Goal: Task Accomplishment & Management: Use online tool/utility

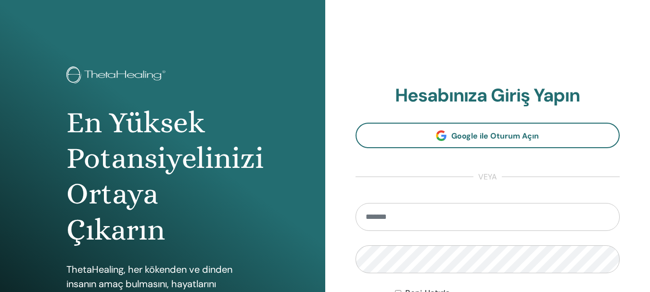
type input "**********"
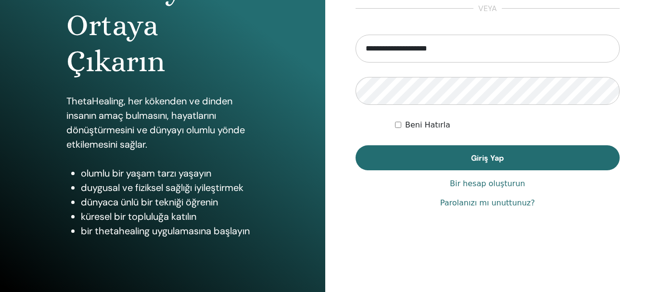
drag, startPoint x: 653, startPoint y: 81, endPoint x: 647, endPoint y: 182, distance: 101.7
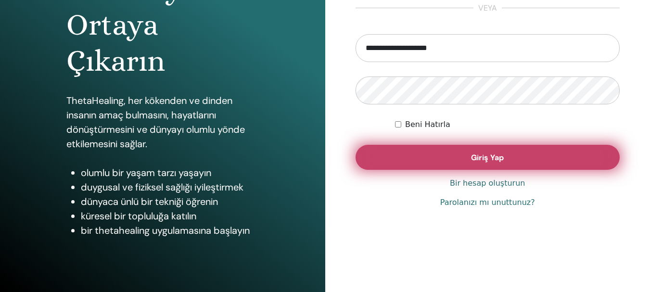
click at [513, 153] on button "Giriş Yap" at bounding box center [488, 157] width 265 height 25
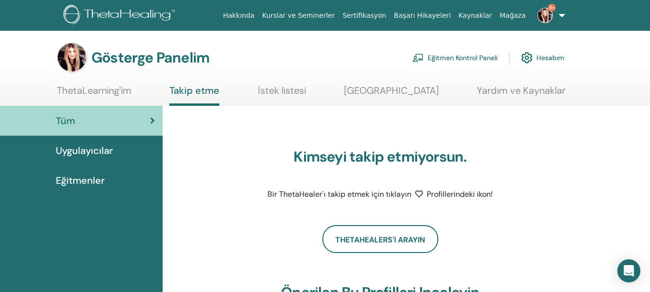
click at [548, 18] on img at bounding box center [545, 15] width 15 height 15
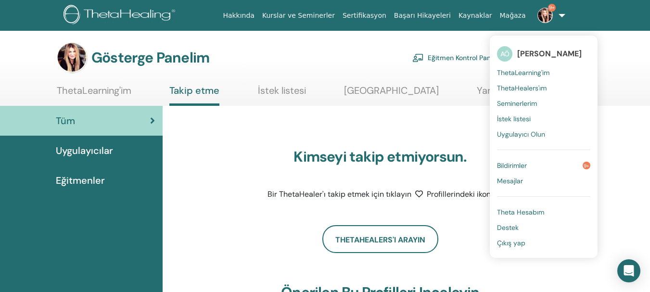
click at [508, 166] on font "Bildirimler" at bounding box center [512, 165] width 30 height 9
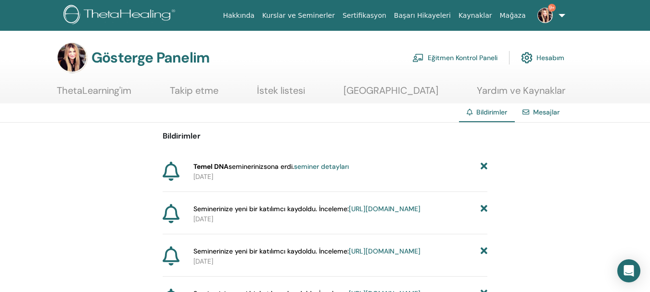
click at [391, 213] on font "https://member.thetahealing.com/instructor/seminar/375917/attendees" at bounding box center [385, 209] width 72 height 9
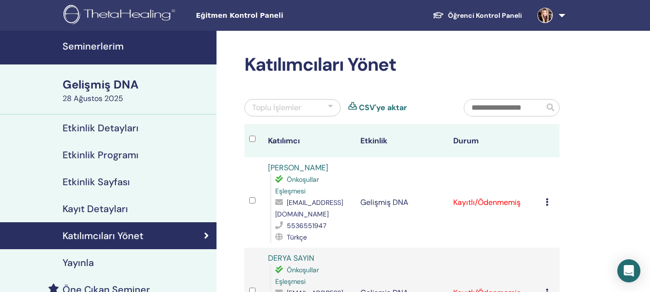
click at [93, 44] on font "Seminerlerim" at bounding box center [93, 46] width 61 height 13
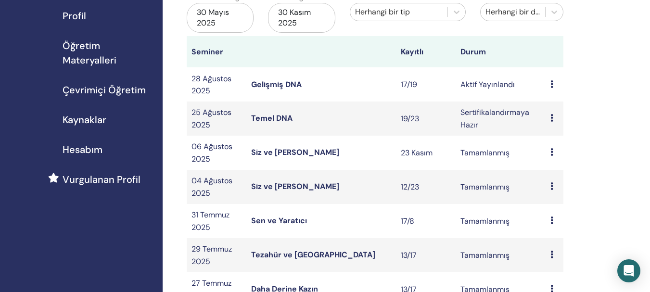
scroll to position [121, 0]
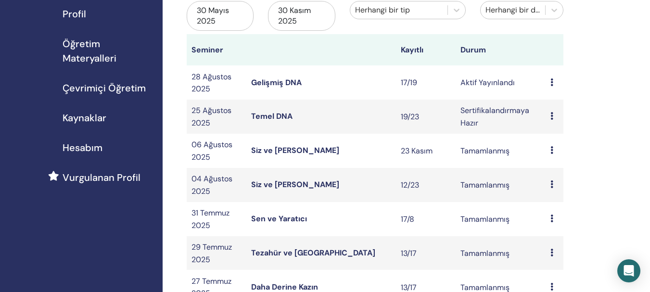
click at [281, 84] on font "Gelişmiş DNA" at bounding box center [276, 83] width 51 height 10
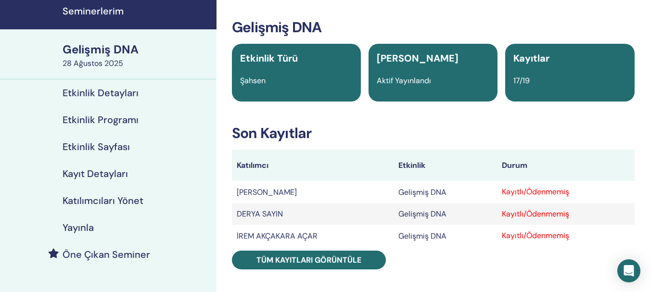
scroll to position [72, 0]
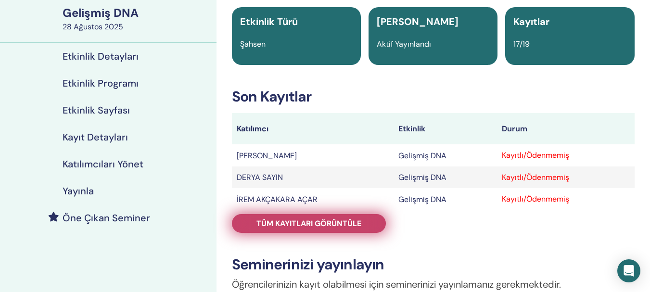
click at [344, 226] on font "Tüm kayıtları görüntüle" at bounding box center [309, 224] width 105 height 10
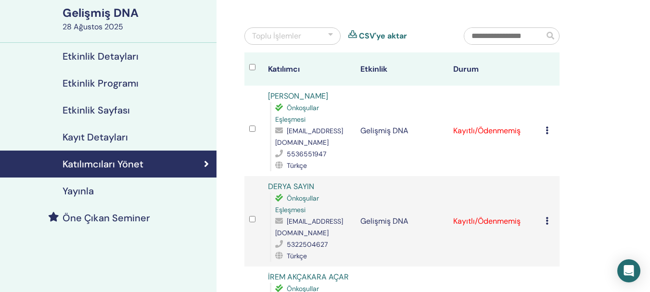
click at [548, 131] on icon at bounding box center [547, 131] width 3 height 8
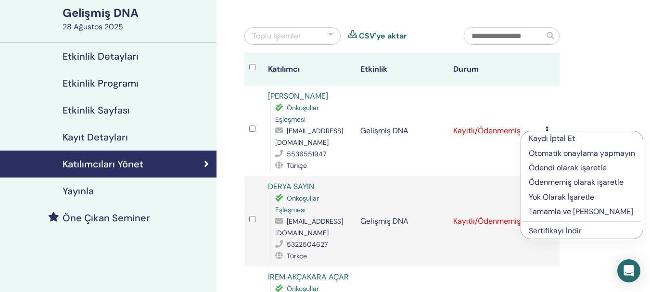
click at [560, 215] on font "Tamamla ve [PERSON_NAME]" at bounding box center [581, 212] width 104 height 10
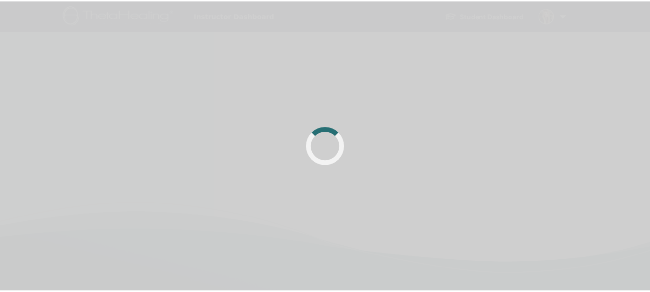
scroll to position [72, 0]
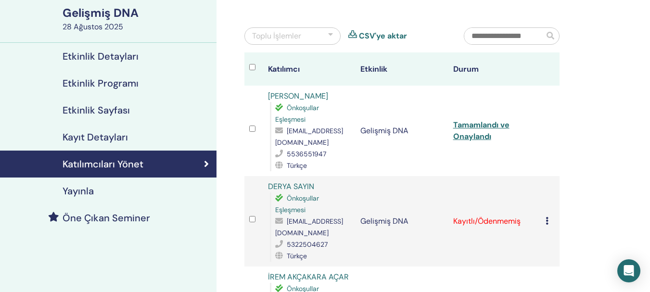
click at [548, 221] on icon at bounding box center [547, 221] width 3 height 8
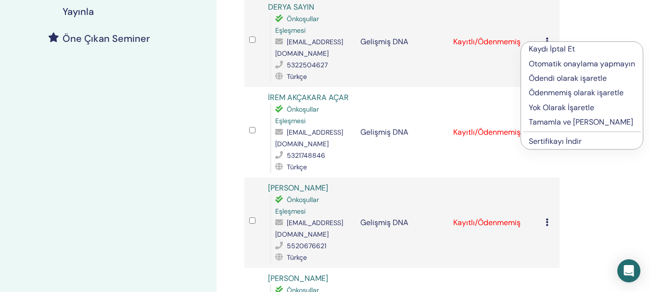
scroll to position [266, 0]
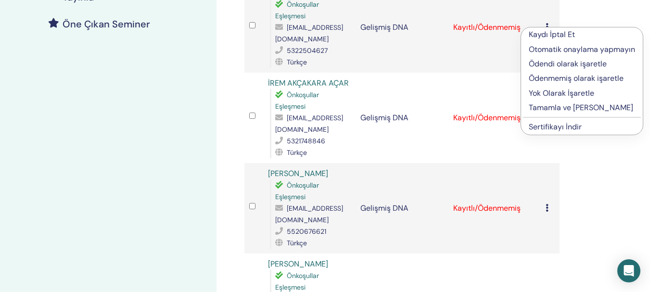
click at [557, 111] on font "Tamamla ve Onayla" at bounding box center [581, 108] width 104 height 10
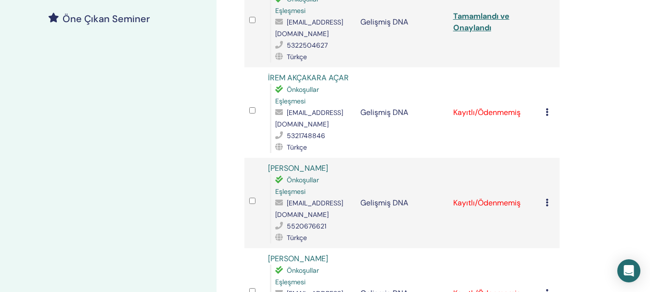
scroll to position [282, 0]
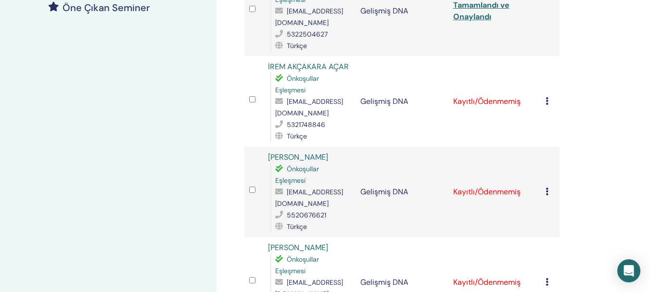
click at [549, 104] on icon at bounding box center [547, 101] width 3 height 8
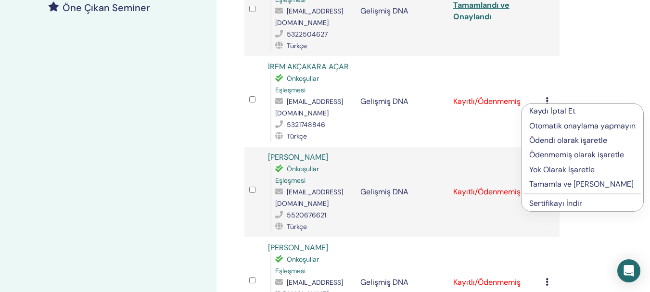
click at [552, 184] on font "Tamamla ve [PERSON_NAME]" at bounding box center [582, 184] width 104 height 10
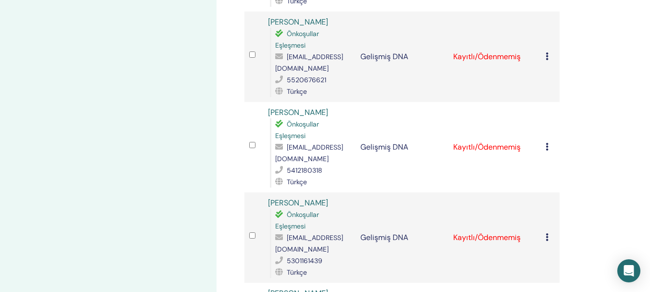
scroll to position [421, 0]
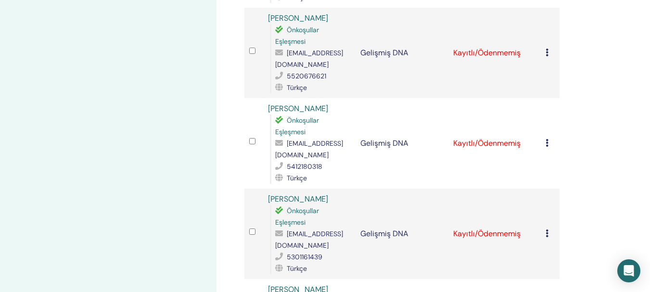
click at [549, 55] on icon at bounding box center [547, 53] width 3 height 8
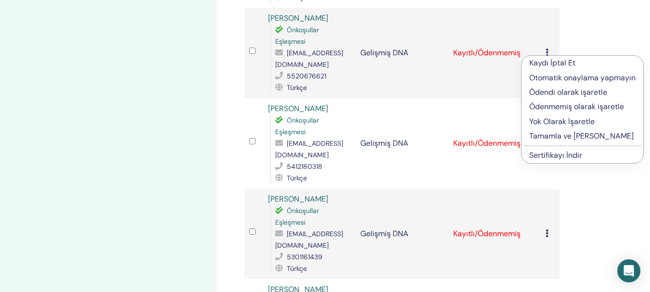
click at [557, 135] on font "Tamamla ve [PERSON_NAME]" at bounding box center [582, 136] width 104 height 10
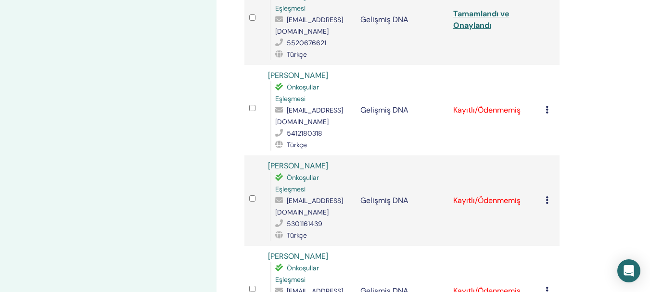
scroll to position [465, 0]
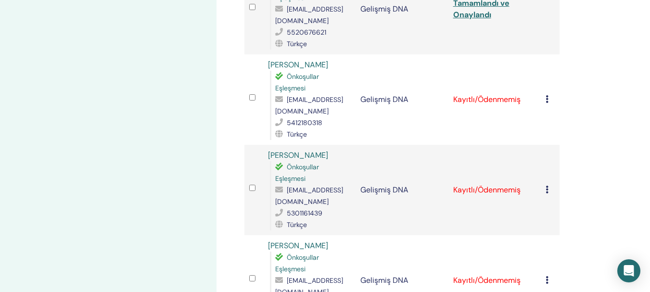
click at [548, 103] on icon at bounding box center [547, 99] width 3 height 8
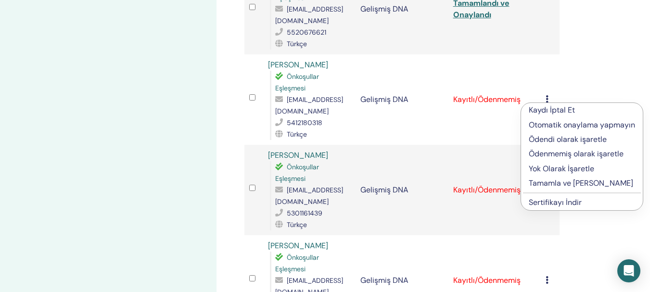
click at [548, 182] on font "Tamamla ve [PERSON_NAME]" at bounding box center [581, 183] width 104 height 10
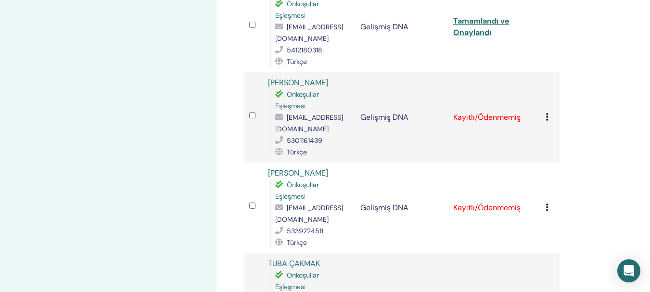
scroll to position [548, 0]
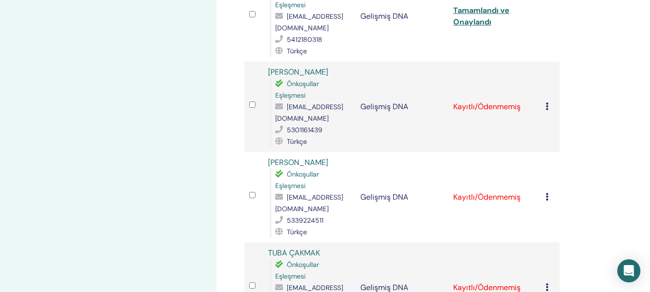
click at [549, 111] on div "Kaydı İptal Et Otomatik onaylama yapmayın Ödendi olarak işaretle Ödenmemiş olar…" at bounding box center [550, 107] width 9 height 12
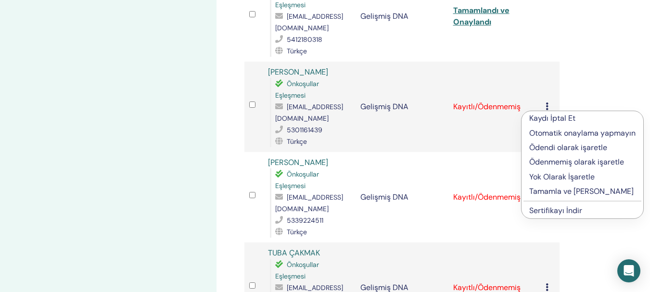
click at [547, 191] on font "Tamamla ve [PERSON_NAME]" at bounding box center [582, 191] width 104 height 10
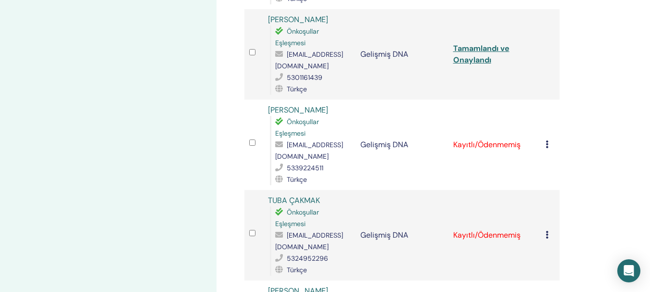
scroll to position [652, 0]
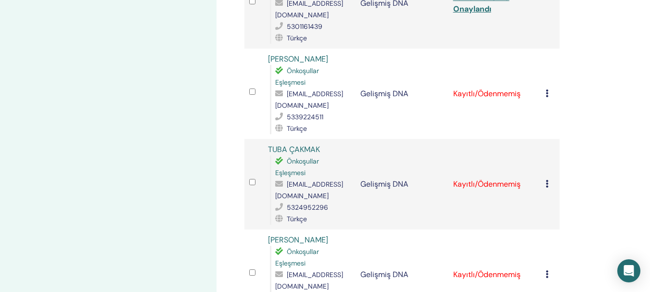
click at [545, 93] on td "Kaydı İptal Et Otomatik onaylama yapmayın Ödendi olarak işaretle Ödenmemiş olar…" at bounding box center [550, 94] width 19 height 91
click at [549, 95] on div "Kaydı İptal Et Otomatik onaylama yapmayın Ödendi olarak işaretle Ödenmemiş olar…" at bounding box center [550, 94] width 9 height 12
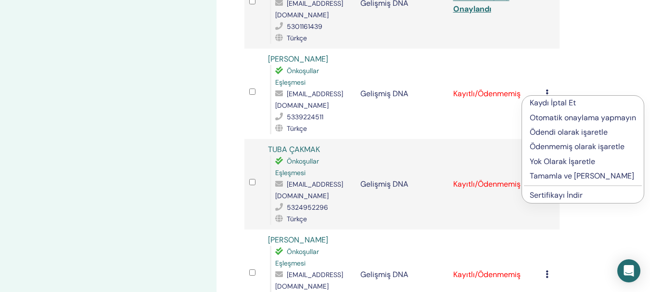
click at [555, 178] on font "Tamamla ve [PERSON_NAME]" at bounding box center [582, 176] width 104 height 10
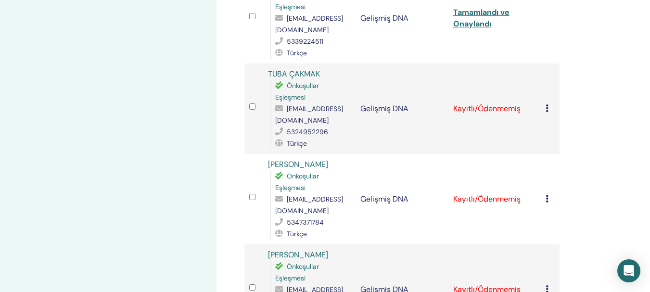
scroll to position [739, 0]
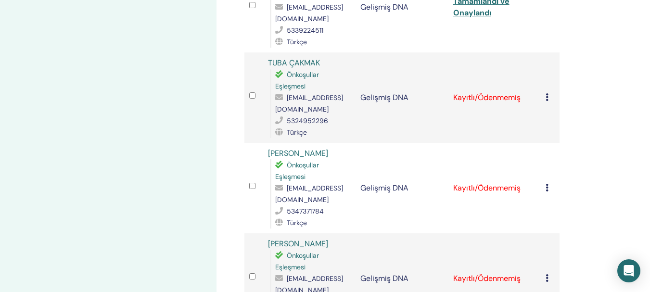
click at [546, 97] on icon at bounding box center [547, 97] width 3 height 8
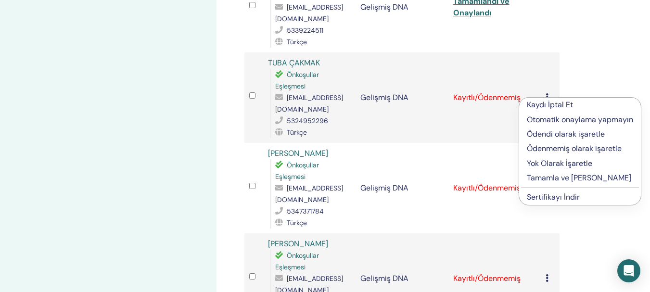
click at [568, 179] on font "Tamamla ve [PERSON_NAME]" at bounding box center [579, 178] width 104 height 10
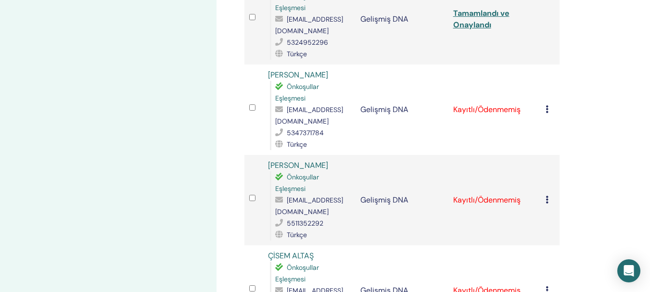
scroll to position [820, 0]
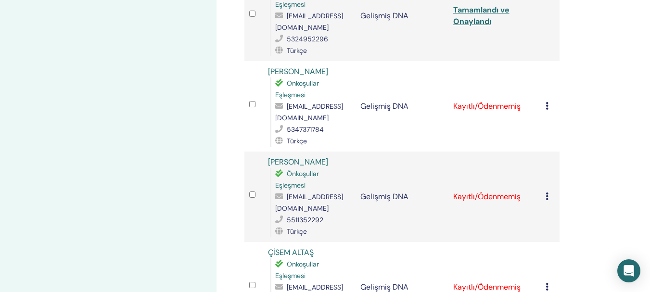
click at [547, 108] on icon at bounding box center [547, 106] width 3 height 8
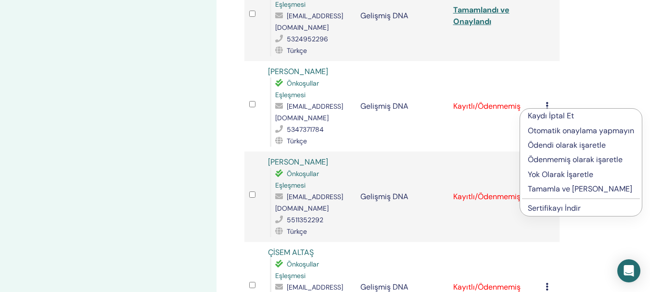
click at [554, 191] on font "Tamamla ve [PERSON_NAME]" at bounding box center [580, 189] width 104 height 10
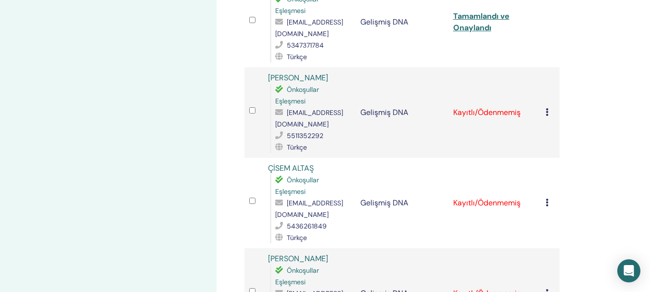
scroll to position [908, 0]
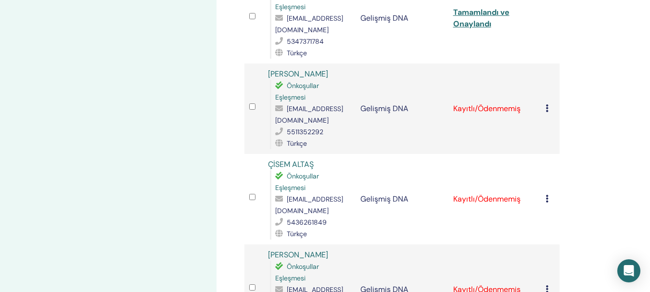
click at [546, 111] on icon at bounding box center [547, 108] width 3 height 8
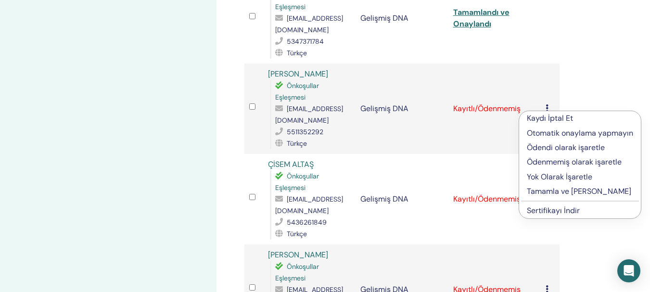
click at [552, 193] on font "Tamamla ve [PERSON_NAME]" at bounding box center [579, 191] width 104 height 10
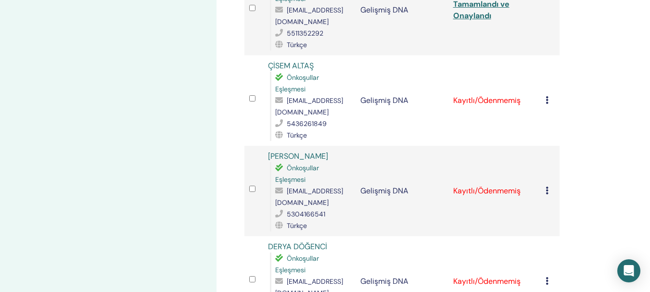
scroll to position [1018, 0]
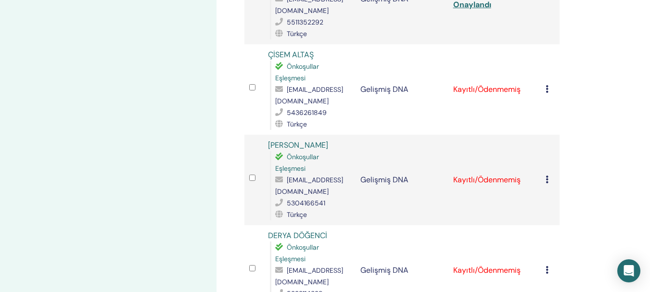
click at [546, 89] on icon at bounding box center [547, 89] width 3 height 8
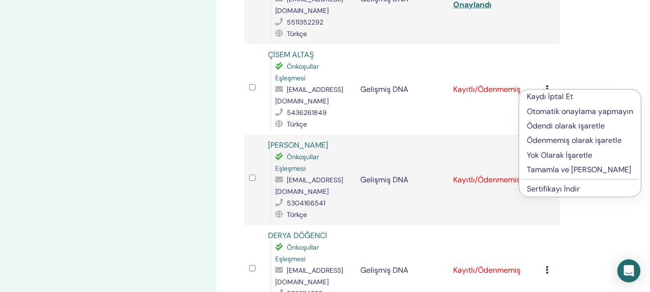
click at [556, 170] on font "Tamamla ve [PERSON_NAME]" at bounding box center [579, 170] width 104 height 10
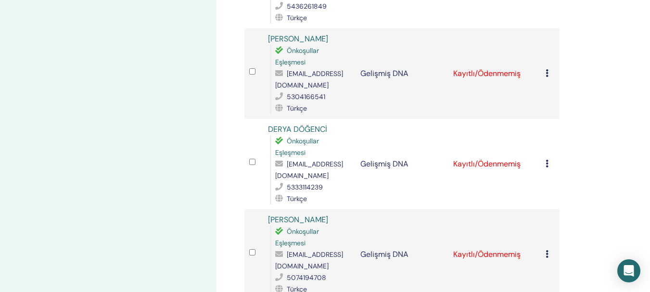
scroll to position [1132, 0]
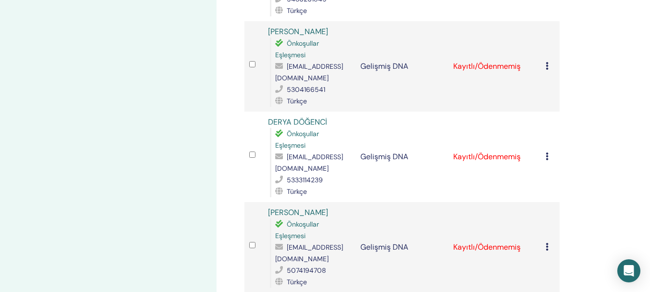
click at [546, 65] on icon at bounding box center [547, 66] width 3 height 8
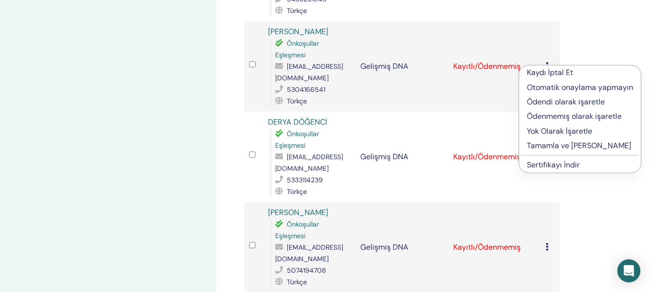
click at [556, 148] on font "Tamamla ve [PERSON_NAME]" at bounding box center [579, 146] width 104 height 10
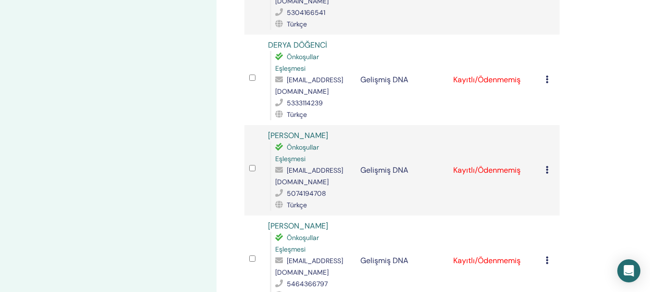
scroll to position [1234, 0]
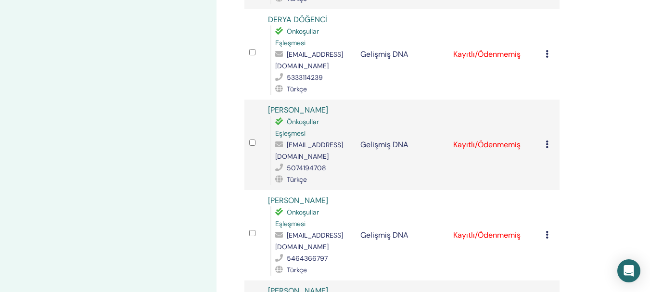
click at [547, 56] on icon at bounding box center [547, 54] width 3 height 8
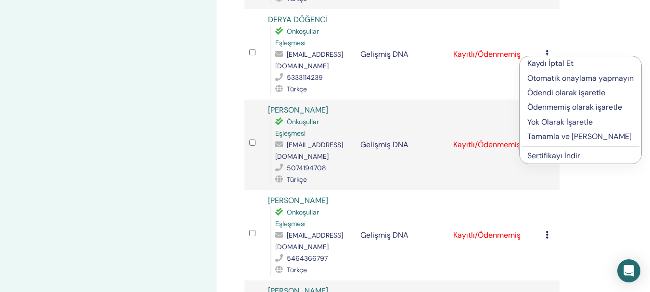
click at [560, 137] on font "Tamamla ve [PERSON_NAME]" at bounding box center [580, 136] width 104 height 10
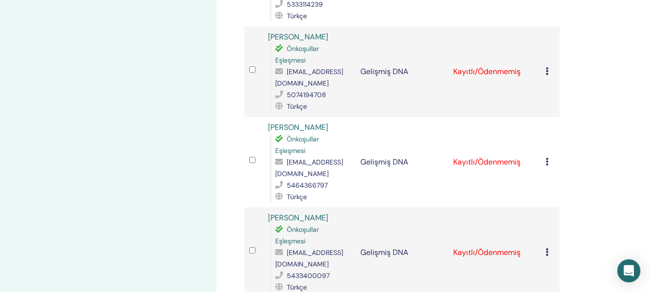
scroll to position [1311, 0]
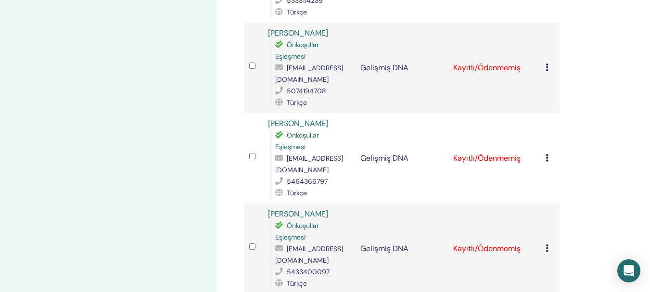
click at [548, 70] on icon at bounding box center [547, 68] width 3 height 8
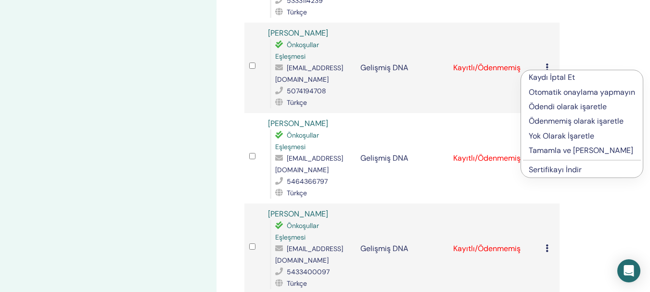
click at [570, 154] on font "Tamamla ve [PERSON_NAME]" at bounding box center [581, 150] width 104 height 10
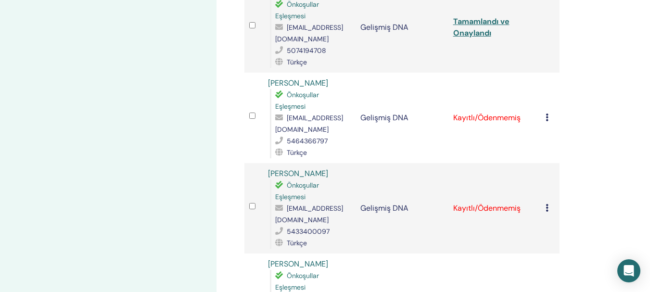
scroll to position [1355, 0]
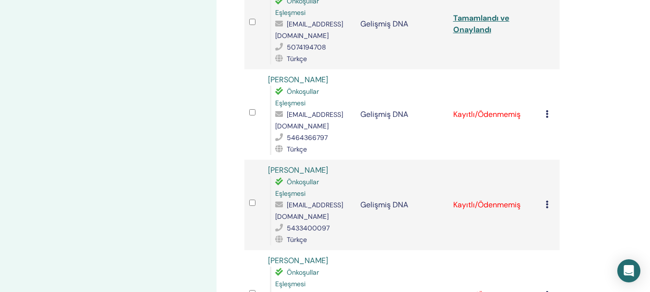
click at [546, 114] on icon at bounding box center [547, 114] width 3 height 8
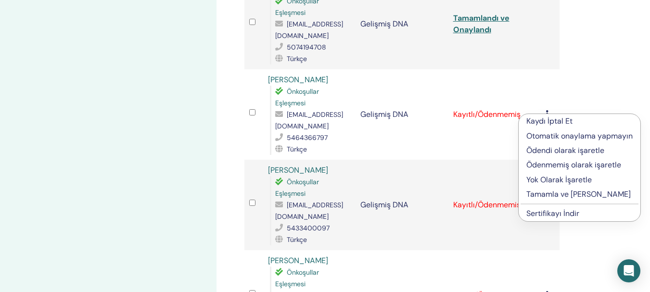
click at [557, 195] on font "Tamamla ve [PERSON_NAME]" at bounding box center [579, 194] width 104 height 10
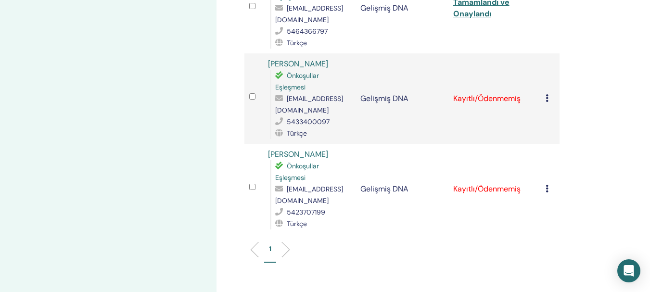
scroll to position [1476, 0]
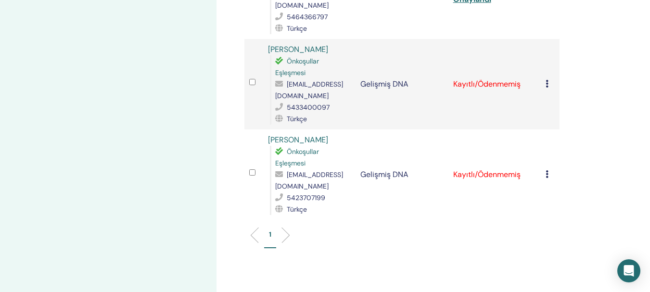
click at [547, 82] on icon at bounding box center [547, 84] width 3 height 8
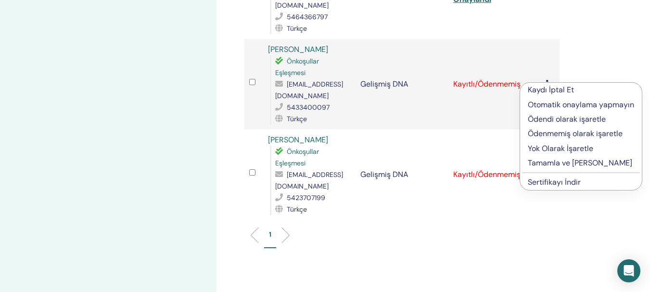
click at [563, 163] on font "Tamamla ve Onayla" at bounding box center [580, 163] width 104 height 10
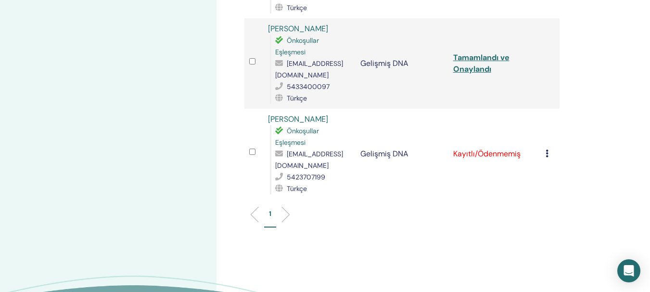
scroll to position [1508, 0]
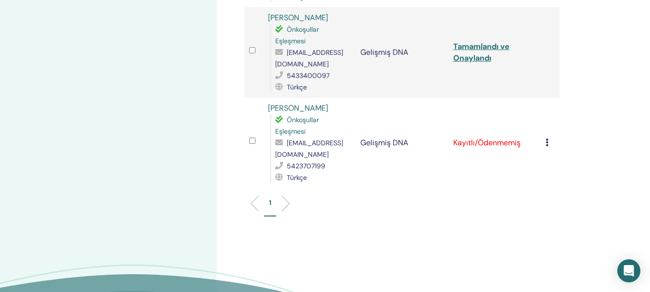
click at [549, 143] on icon at bounding box center [547, 143] width 3 height 8
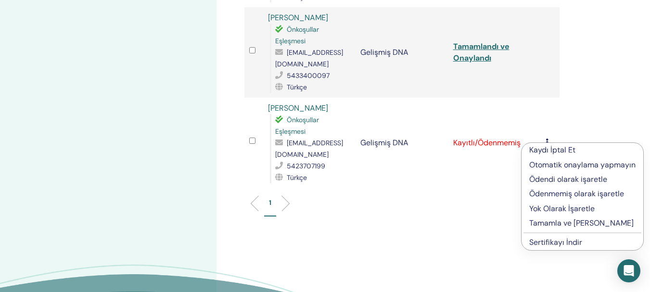
click at [562, 222] on font "Tamamla ve Onayla" at bounding box center [582, 223] width 104 height 10
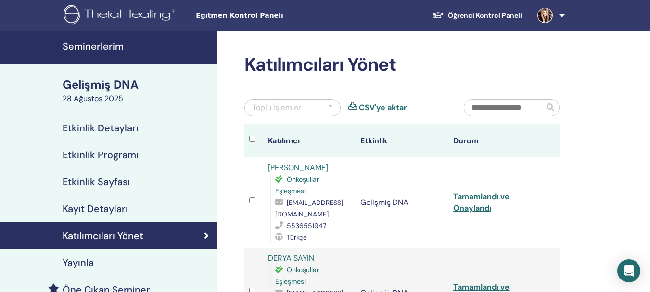
click at [110, 47] on font "Seminerlerim" at bounding box center [93, 46] width 61 height 13
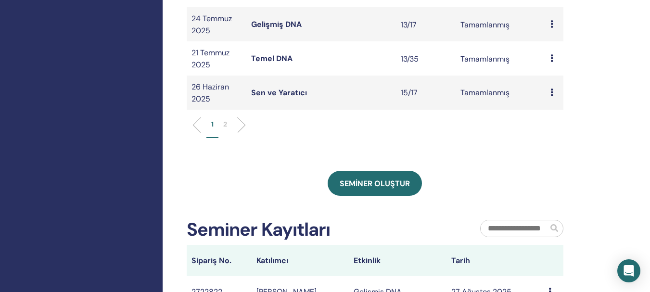
scroll to position [421, 0]
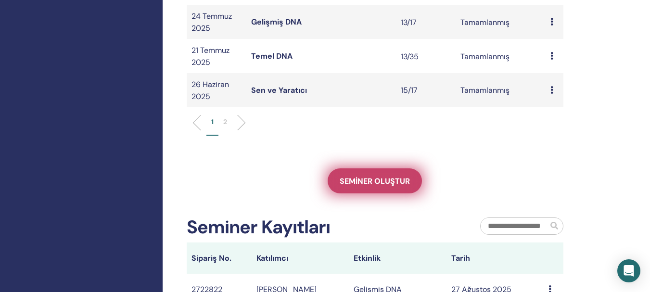
click at [396, 178] on font "Seminer oluştur" at bounding box center [375, 181] width 70 height 10
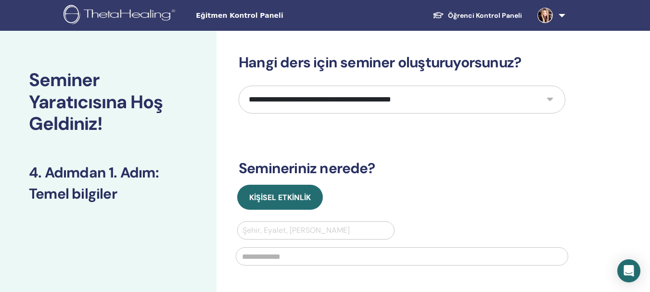
click at [548, 99] on select "**********" at bounding box center [402, 100] width 327 height 28
select select "**"
click at [239, 86] on select "**********" at bounding box center [402, 100] width 327 height 28
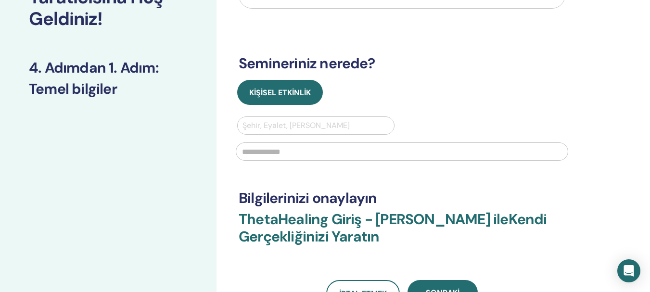
scroll to position [125, 0]
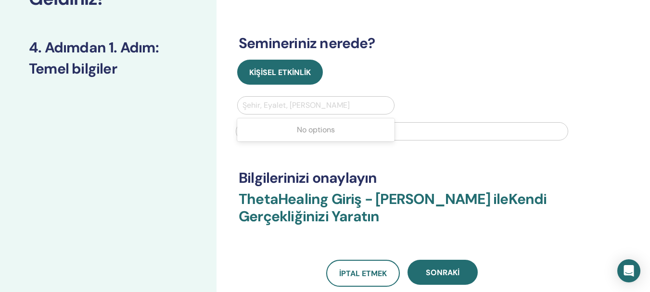
click at [320, 102] on div at bounding box center [316, 105] width 147 height 13
type input "****"
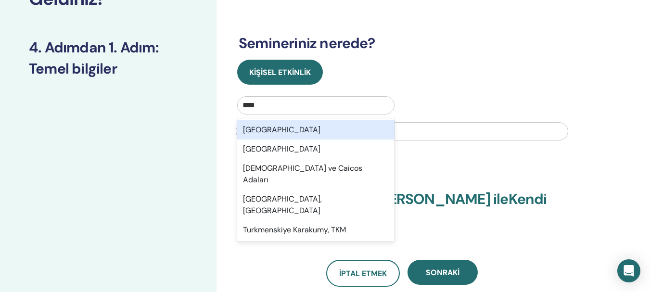
click at [252, 131] on font "Türkiye" at bounding box center [282, 130] width 78 height 10
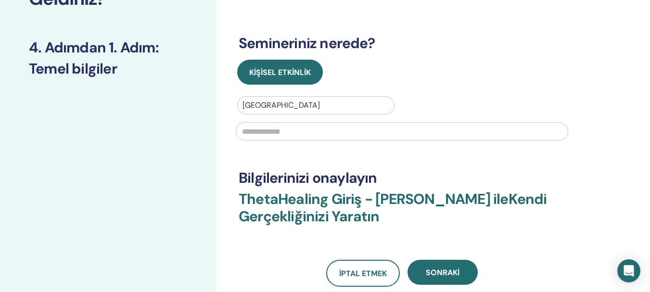
click at [259, 135] on input "text" at bounding box center [402, 131] width 333 height 18
type input "*"
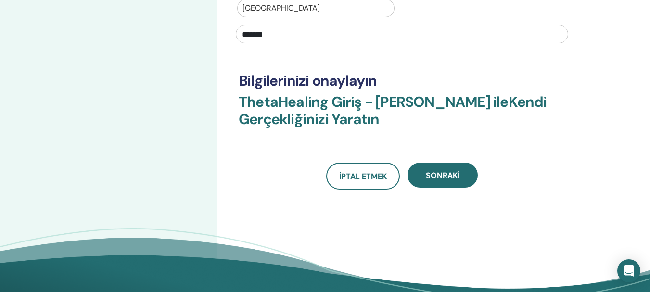
scroll to position [224, 0]
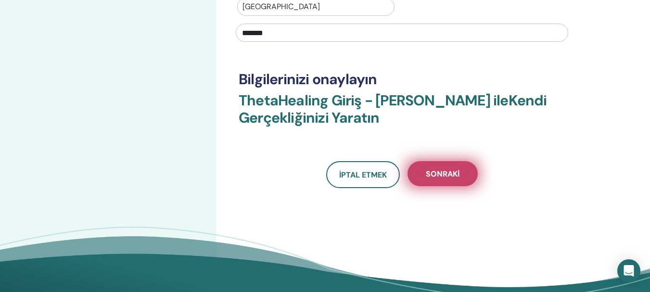
type input "*******"
click at [443, 174] on font "Sonraki" at bounding box center [443, 174] width 34 height 10
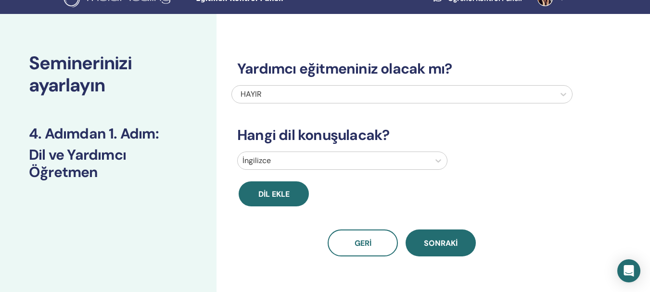
scroll to position [13, 0]
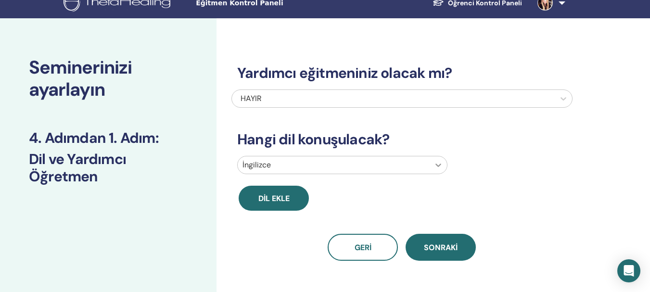
click at [440, 167] on icon at bounding box center [439, 165] width 10 height 10
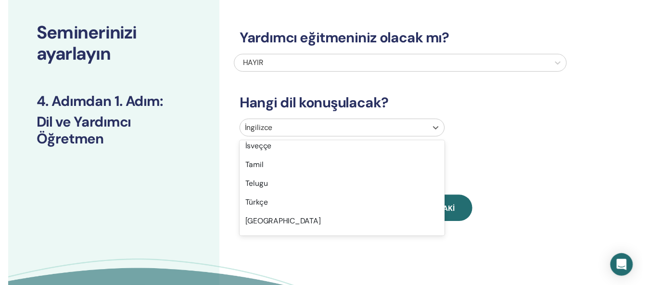
scroll to position [795, 0]
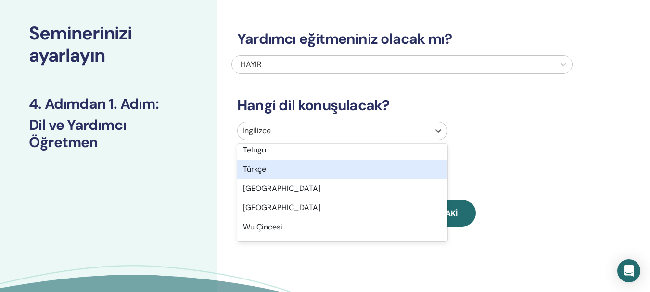
click at [277, 170] on div "Türkçe" at bounding box center [342, 169] width 210 height 19
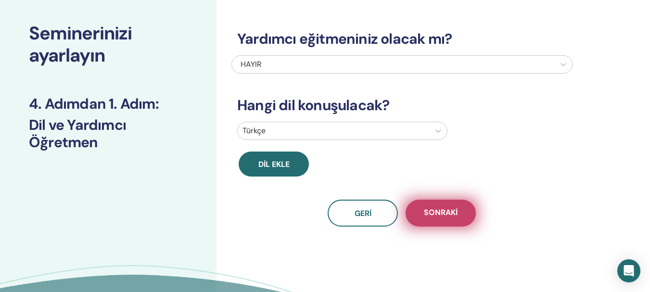
click at [446, 220] on button "Sonraki" at bounding box center [441, 213] width 70 height 27
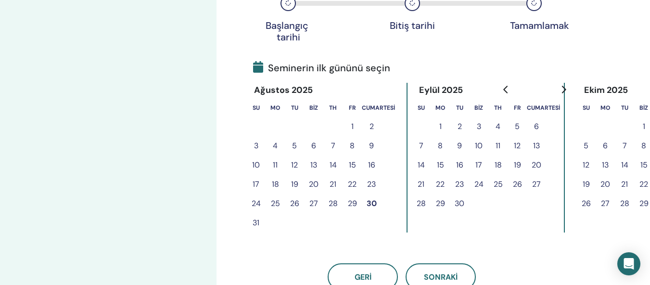
scroll to position [170, 0]
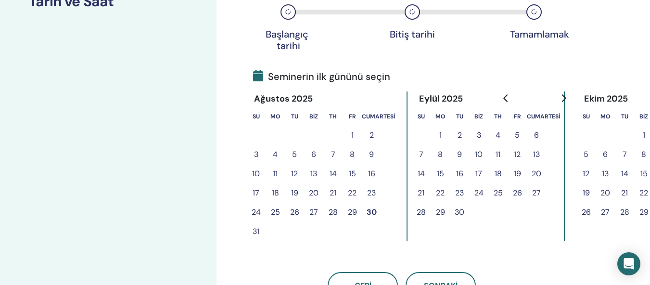
click at [373, 209] on font "30" at bounding box center [372, 212] width 10 height 10
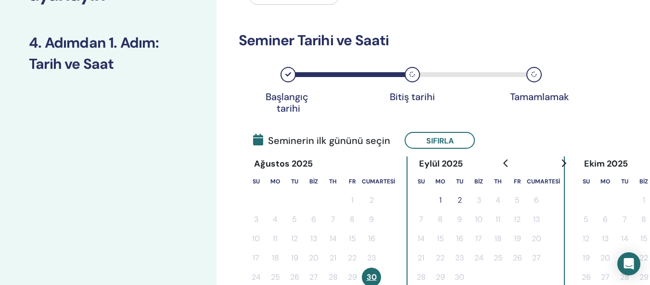
scroll to position [0, 0]
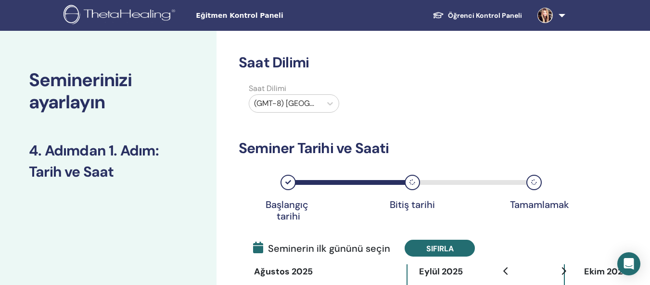
click at [453, 247] on button "Sıfırla" at bounding box center [440, 248] width 70 height 17
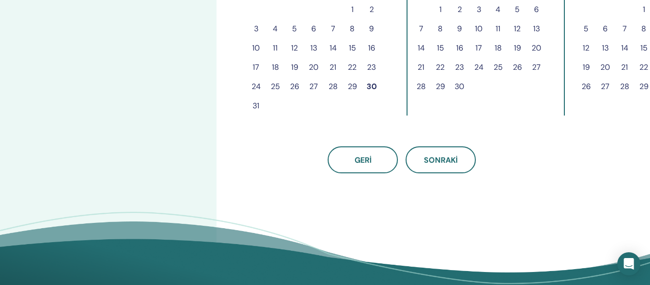
scroll to position [289, 0]
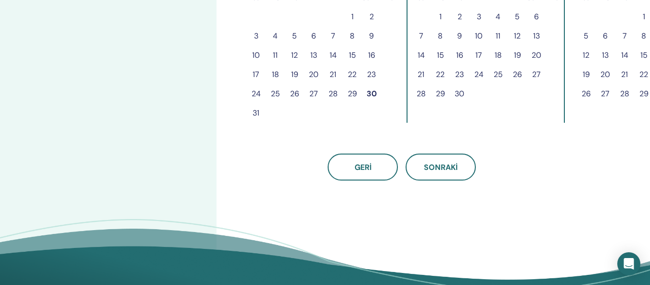
click at [257, 108] on font "31" at bounding box center [256, 113] width 7 height 10
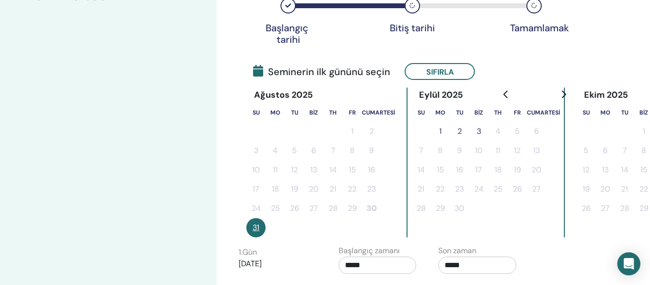
scroll to position [156, 0]
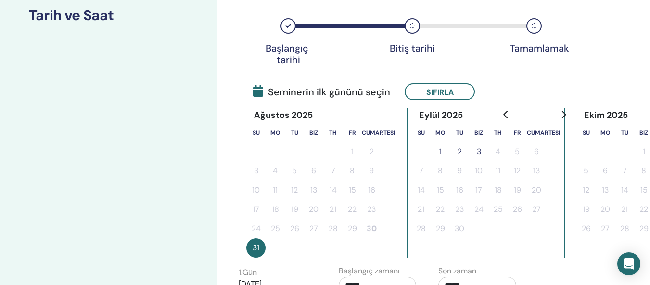
drag, startPoint x: 440, startPoint y: 149, endPoint x: 446, endPoint y: 156, distance: 9.2
click at [441, 149] on font "1" at bounding box center [441, 151] width 2 height 10
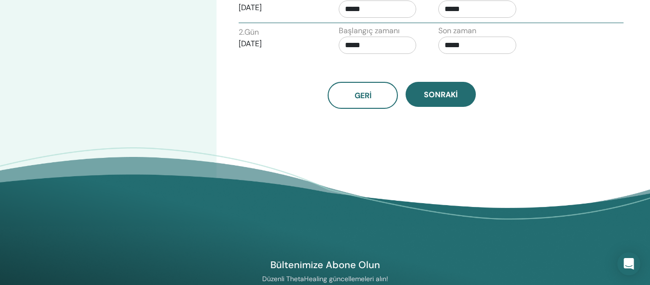
scroll to position [434, 0]
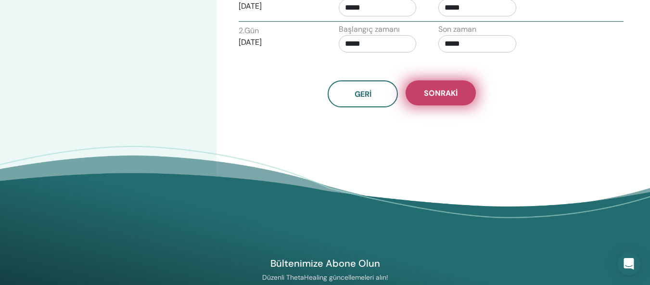
click at [436, 93] on font "Sonraki" at bounding box center [441, 93] width 34 height 10
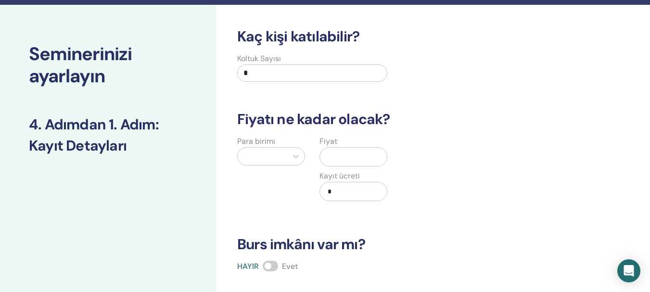
scroll to position [0, 0]
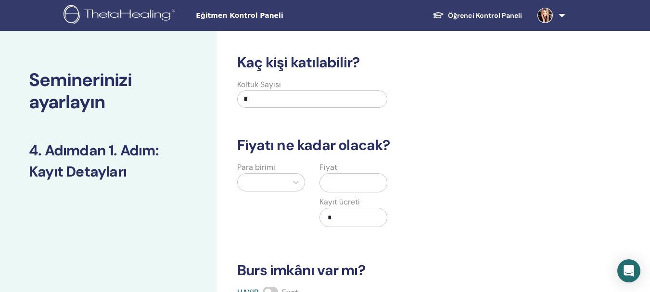
click at [254, 97] on input "*" at bounding box center [312, 99] width 150 height 17
type input "**"
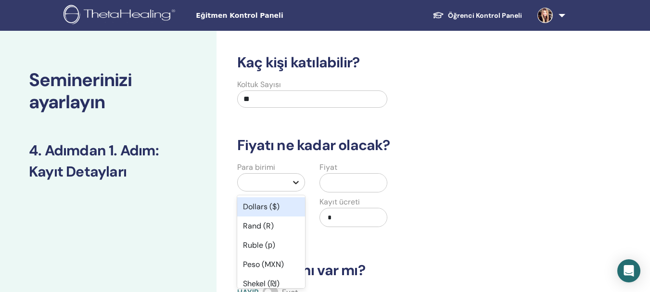
click at [298, 184] on icon at bounding box center [296, 183] width 10 height 10
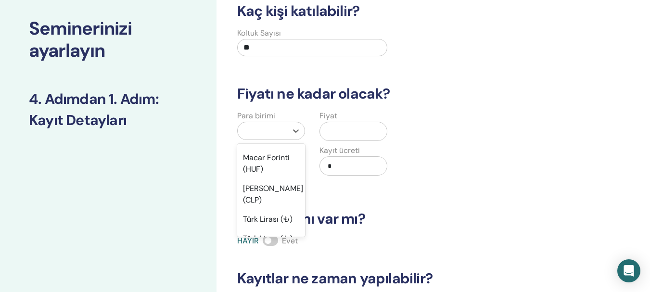
scroll to position [819, 0]
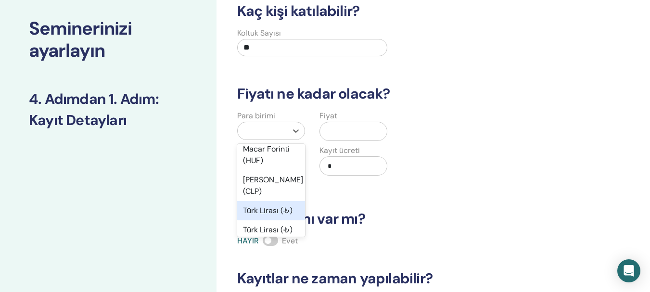
click at [271, 206] on font "Türk Lirası (₺)" at bounding box center [268, 211] width 50 height 10
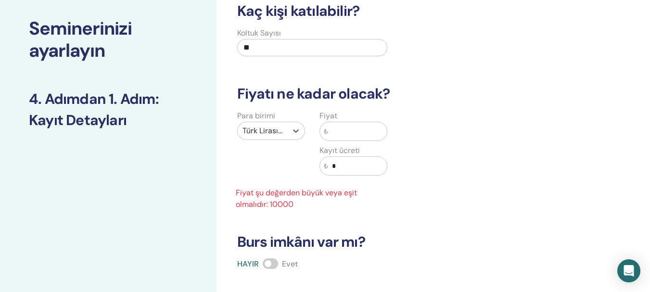
click at [339, 130] on input "text" at bounding box center [357, 131] width 59 height 18
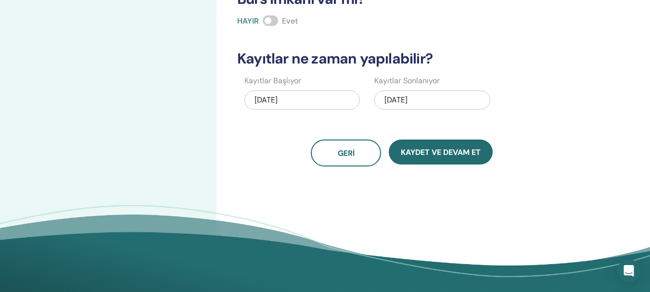
scroll to position [274, 0]
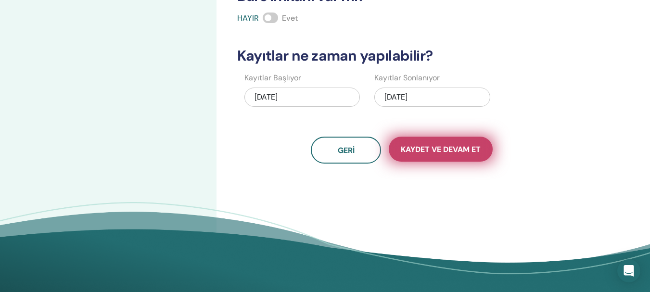
type input "*****"
click at [438, 149] on font "Kaydet ve Devam Et" at bounding box center [441, 149] width 80 height 10
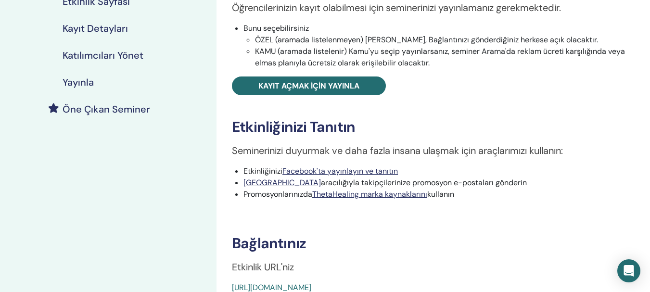
scroll to position [183, 0]
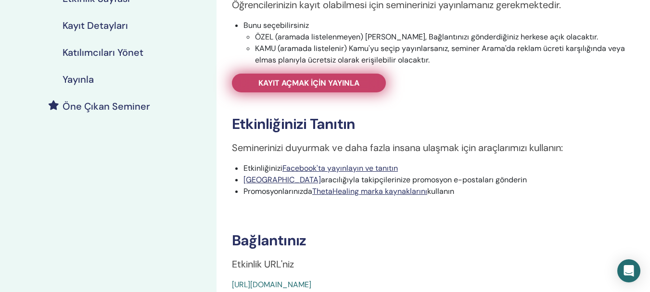
click at [308, 85] on font "Kayıt açmak için yayınla" at bounding box center [309, 83] width 101 height 10
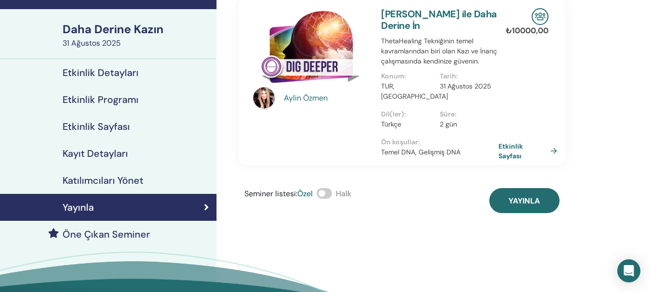
scroll to position [17, 0]
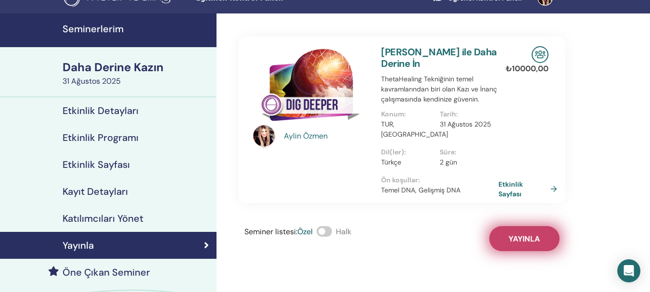
click at [516, 234] on font "Yayınla" at bounding box center [524, 239] width 31 height 10
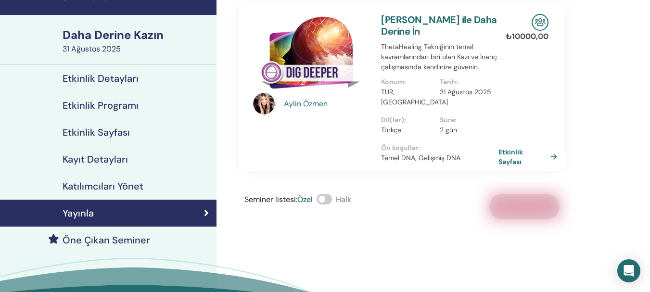
scroll to position [0, 0]
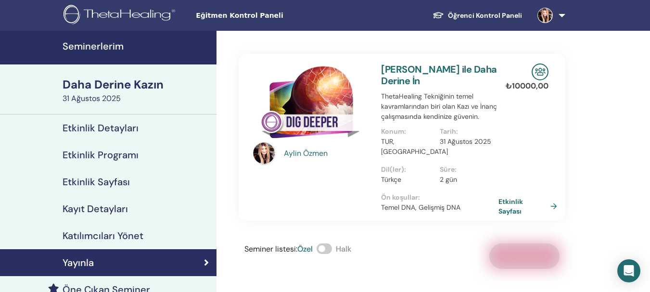
click at [562, 13] on link at bounding box center [549, 15] width 39 height 31
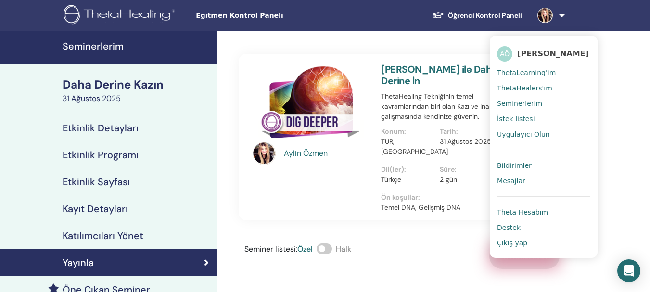
click at [518, 167] on font "Bildirimler" at bounding box center [514, 166] width 35 height 8
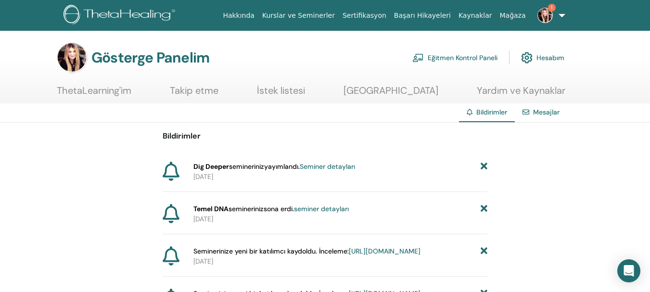
click at [333, 167] on font "Seminer detayları" at bounding box center [327, 166] width 55 height 9
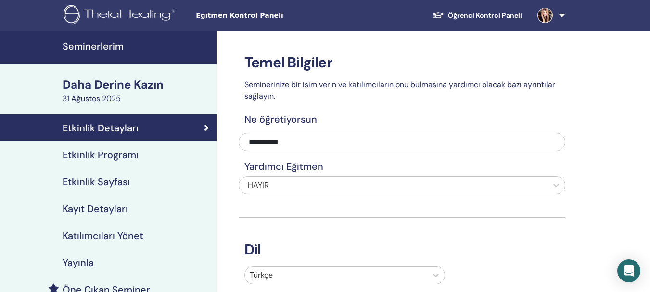
click at [85, 47] on font "Seminerlerim" at bounding box center [93, 46] width 61 height 13
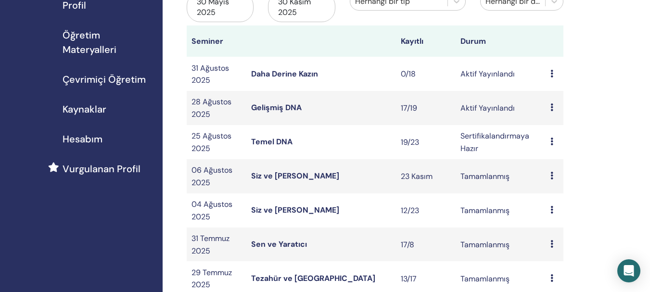
scroll to position [132, 0]
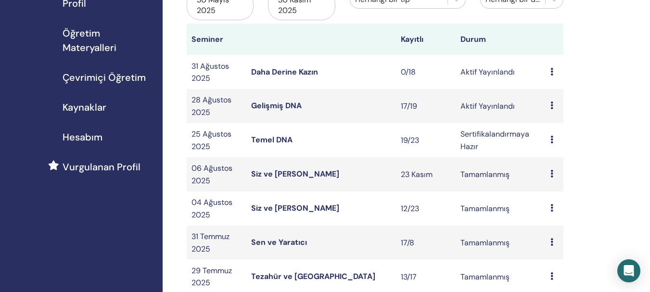
click at [279, 74] on font "Daha Derine Kazın" at bounding box center [284, 72] width 67 height 10
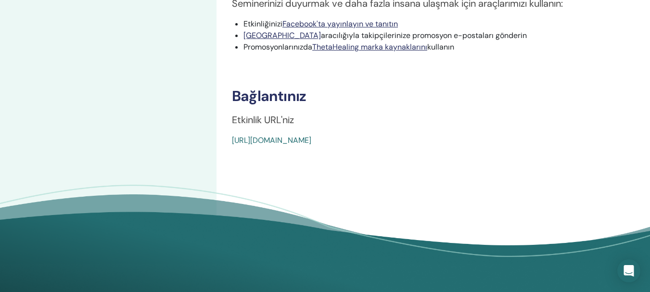
scroll to position [332, 0]
